Goal: Task Accomplishment & Management: Complete application form

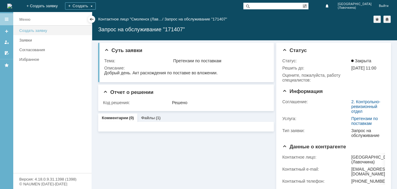
click at [30, 32] on div "Создать заявку" at bounding box center [53, 30] width 69 height 5
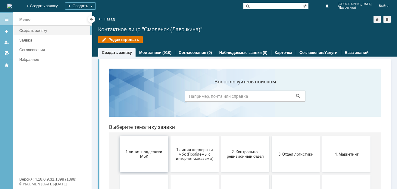
click at [142, 160] on button "1 линия поддержки МБК" at bounding box center [144, 154] width 48 height 36
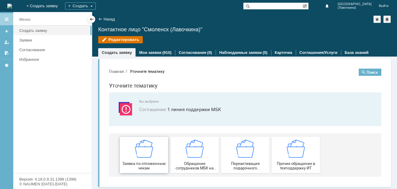
click at [142, 157] on img at bounding box center [144, 149] width 18 height 18
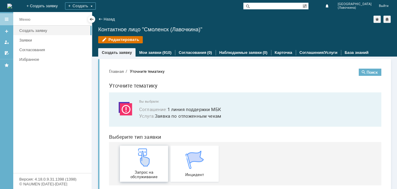
click at [143, 161] on img at bounding box center [144, 157] width 18 height 18
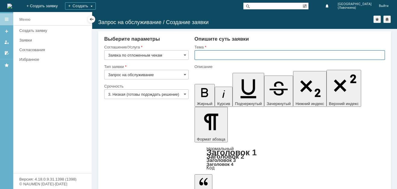
paste input "Заявка по отложенным чекам"
type input "Заявка по отложенным чекам"
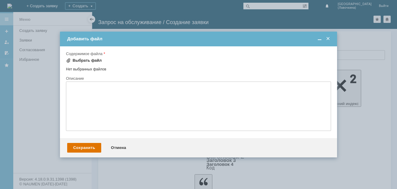
click at [87, 62] on div "Выбрать файл" at bounding box center [87, 60] width 29 height 5
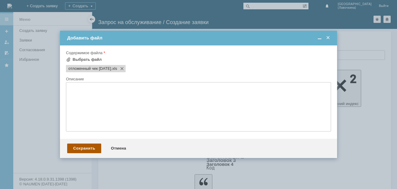
click at [80, 148] on div "Сохранить" at bounding box center [84, 149] width 34 height 10
